Goal: Navigation & Orientation: Find specific page/section

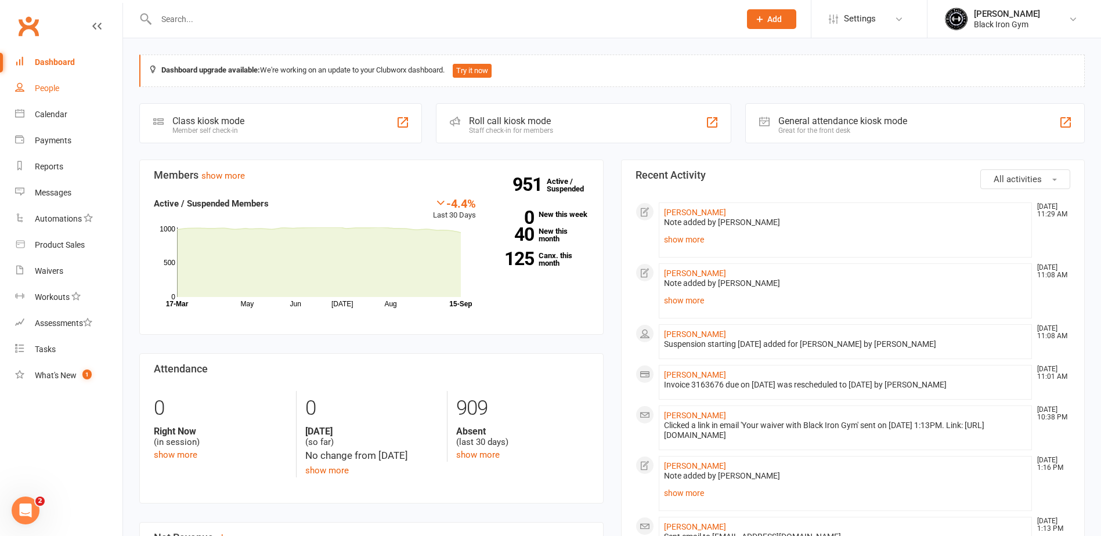
click at [45, 85] on div "People" at bounding box center [47, 88] width 24 height 9
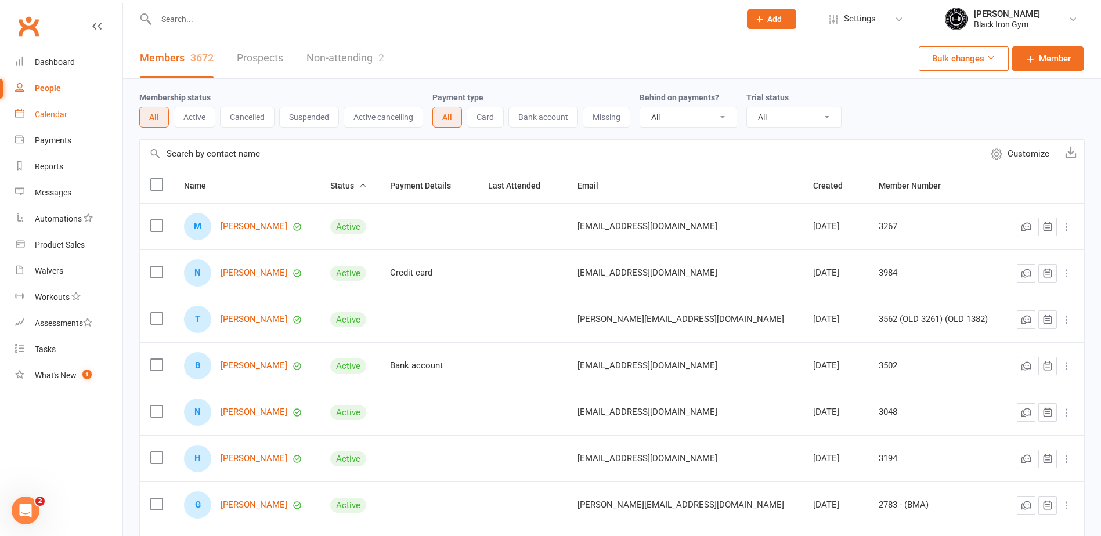
click at [71, 118] on link "Calendar" at bounding box center [68, 115] width 107 height 26
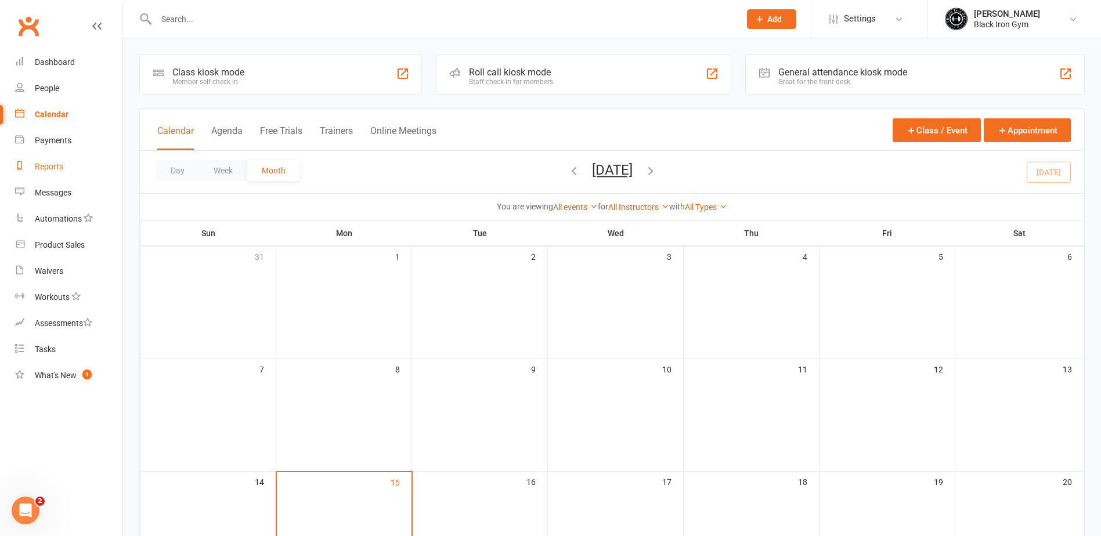
click at [54, 159] on link "Reports" at bounding box center [68, 167] width 107 height 26
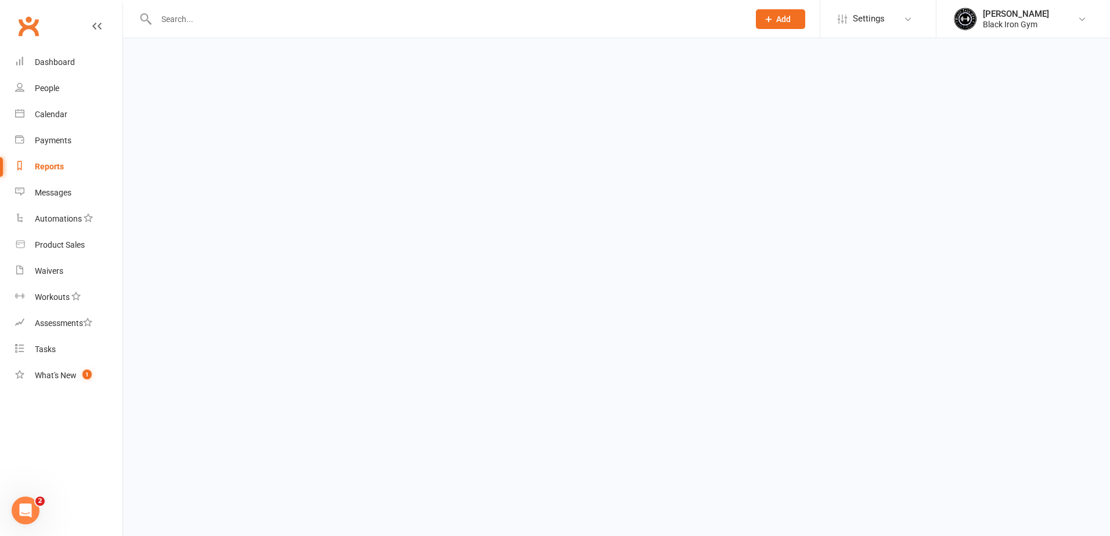
select select "100"
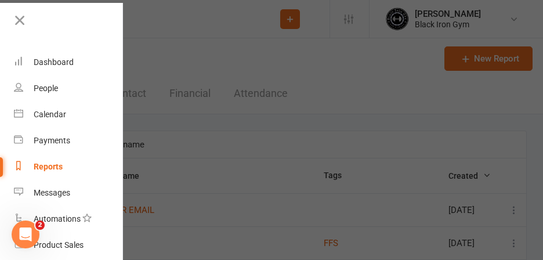
click at [189, 44] on div at bounding box center [271, 130] width 543 height 260
